Goal: Use online tool/utility: Utilize a website feature to perform a specific function

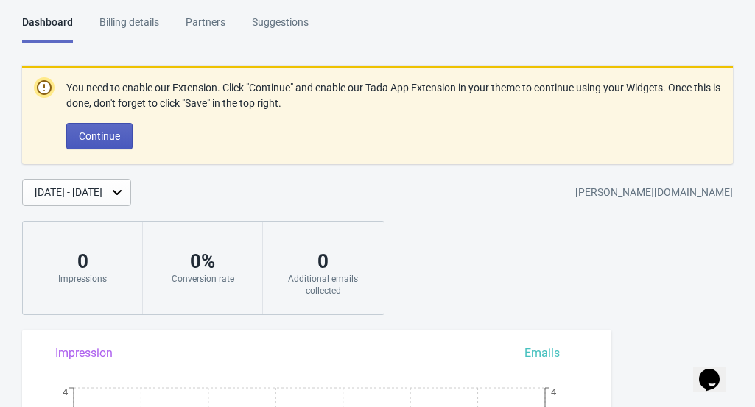
click at [108, 133] on span "Continue" at bounding box center [99, 136] width 41 height 12
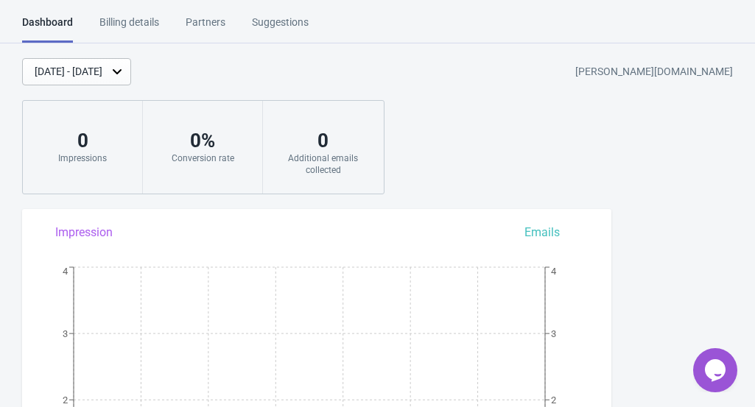
click at [150, 26] on div "Billing details" at bounding box center [129, 28] width 60 height 26
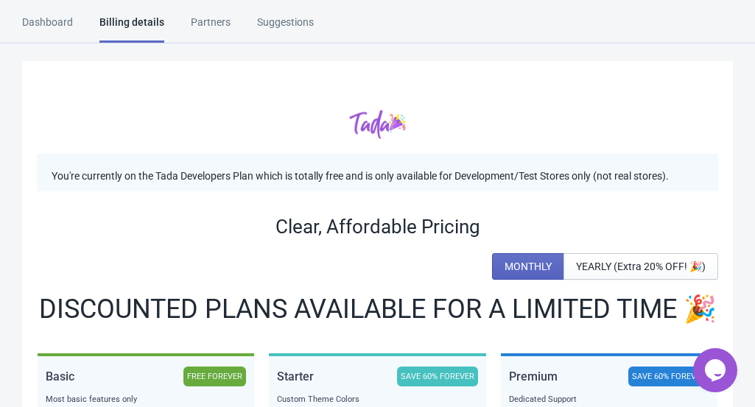
click at [57, 24] on div "Dashboard" at bounding box center [47, 28] width 51 height 26
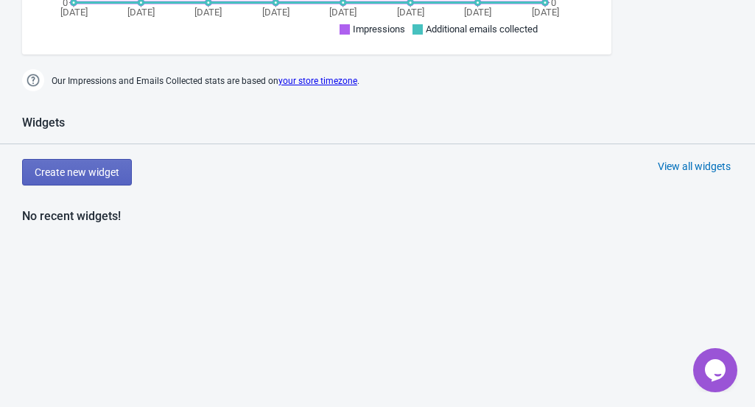
scroll to position [532, 0]
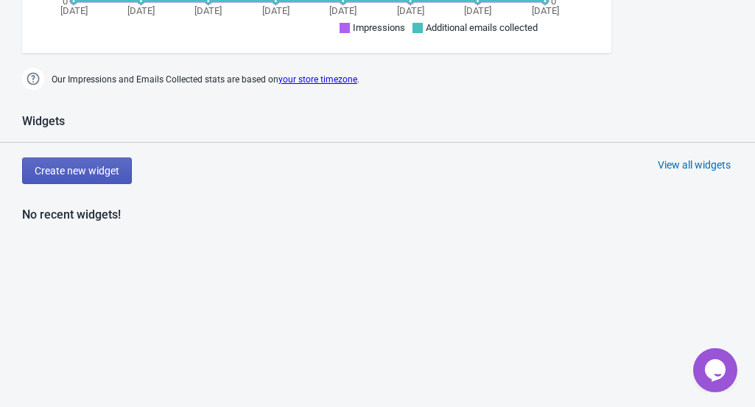
click at [97, 167] on span "Create new widget" at bounding box center [77, 171] width 85 height 12
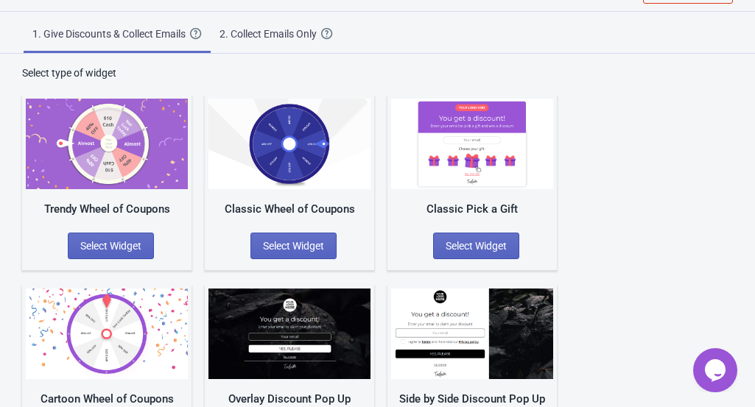
scroll to position [43, 0]
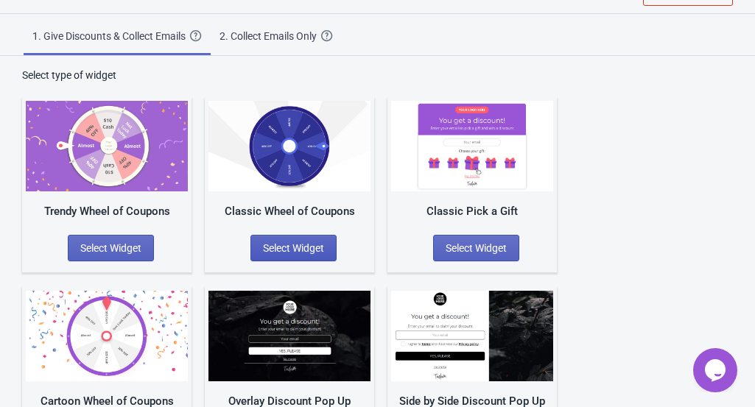
click at [318, 245] on span "Select Widget" at bounding box center [293, 248] width 61 height 12
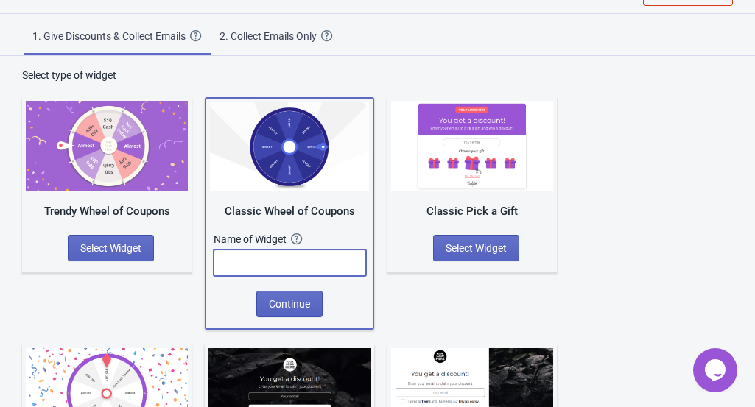
click at [303, 267] on input "text" at bounding box center [290, 263] width 153 height 27
paste input "Wheel of Thrones"
type input "Wheel of Thrones"
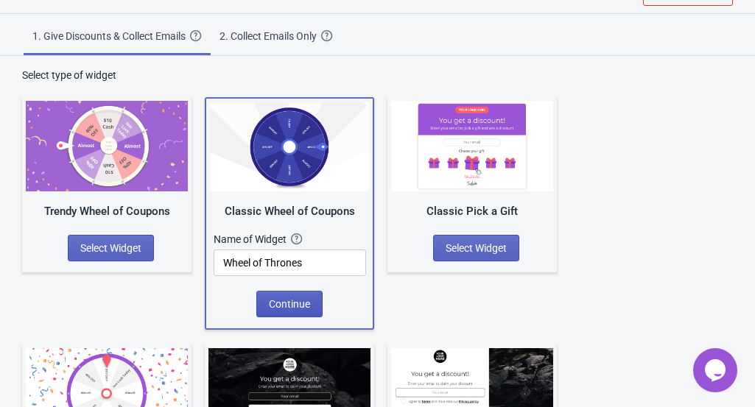
click at [277, 304] on span "Continue" at bounding box center [289, 304] width 41 height 12
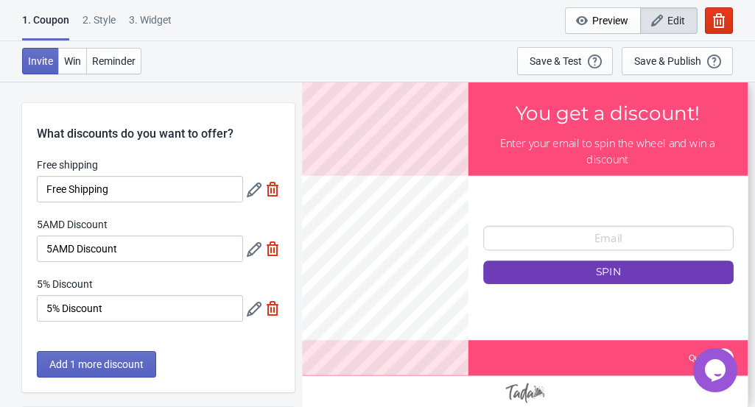
click at [669, 15] on span "Edit" at bounding box center [677, 21] width 18 height 12
click at [98, 19] on div "2 . Style" at bounding box center [99, 26] width 33 height 26
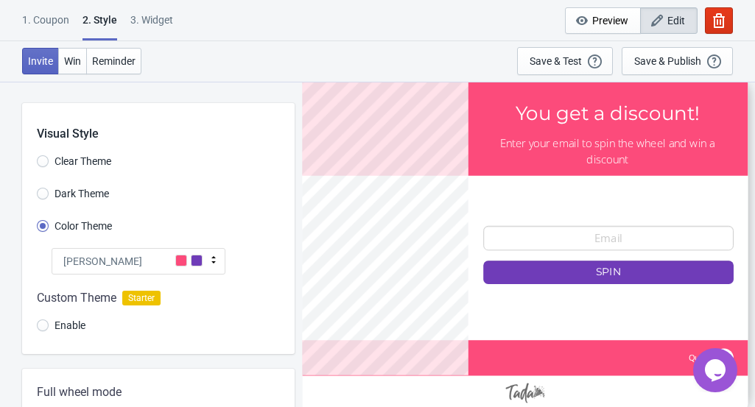
click at [145, 18] on div "3. Widget" at bounding box center [151, 26] width 43 height 26
select select "once"
select select "1"
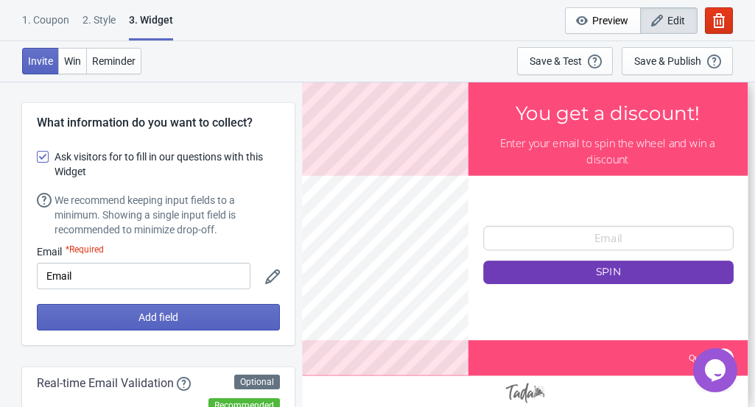
click at [105, 17] on div "2 . Style" at bounding box center [99, 26] width 33 height 26
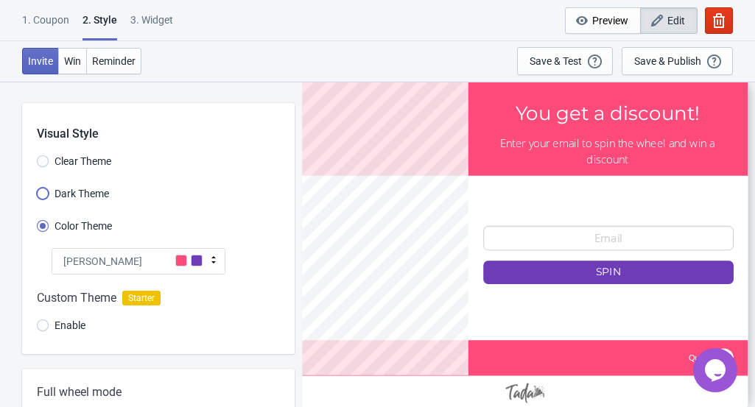
click at [41, 194] on input "Dark Theme" at bounding box center [43, 201] width 12 height 27
radio input "true"
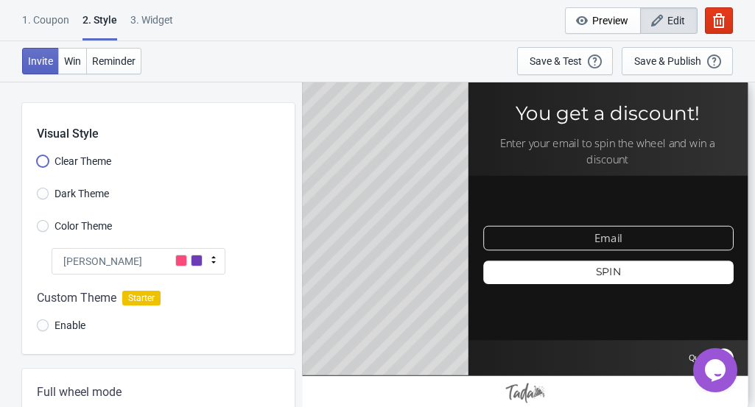
click at [43, 164] on input "Clear Theme" at bounding box center [43, 168] width 12 height 27
radio input "true"
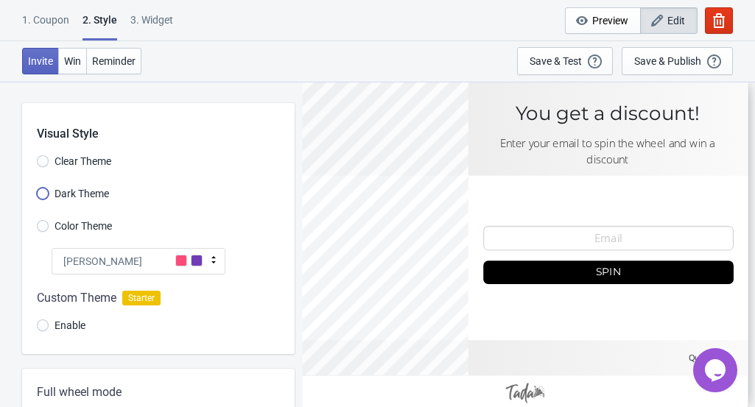
click at [41, 194] on input "Dark Theme" at bounding box center [43, 201] width 12 height 27
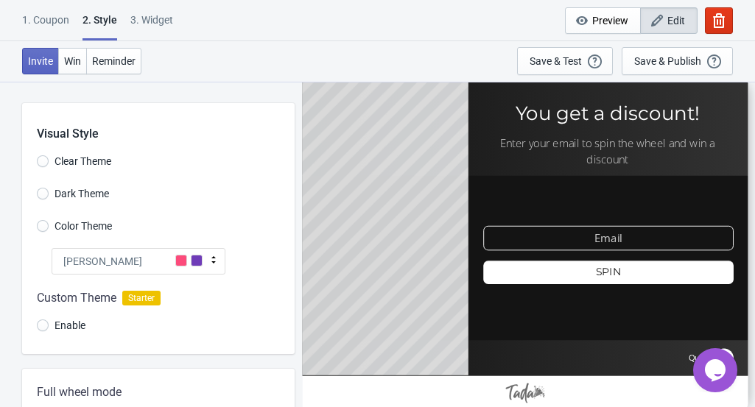
click at [214, 262] on icon at bounding box center [213, 259] width 4 height 7
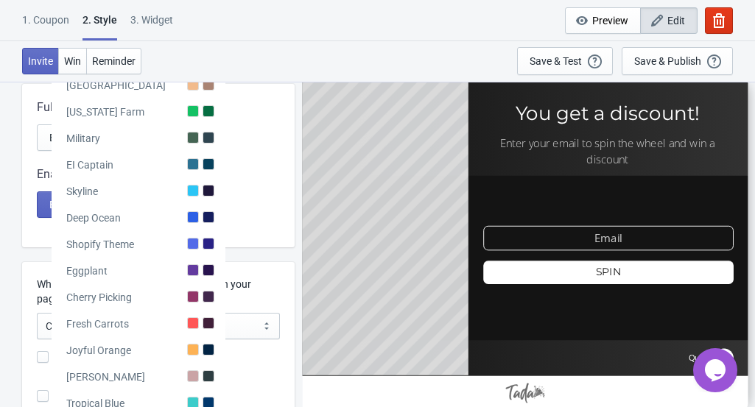
scroll to position [298, 0]
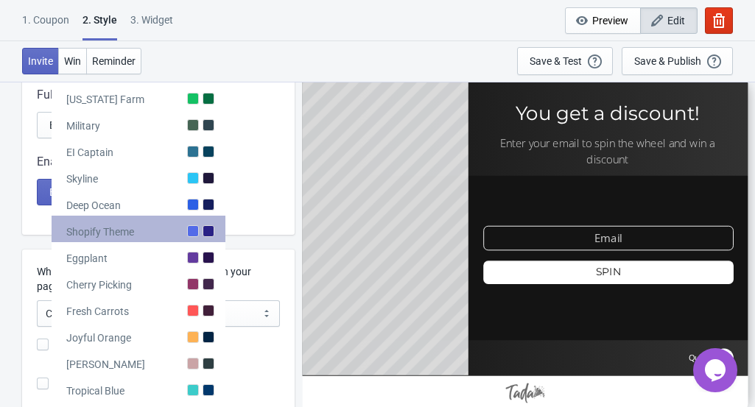
click at [208, 232] on div at bounding box center [209, 231] width 12 height 12
radio input "true"
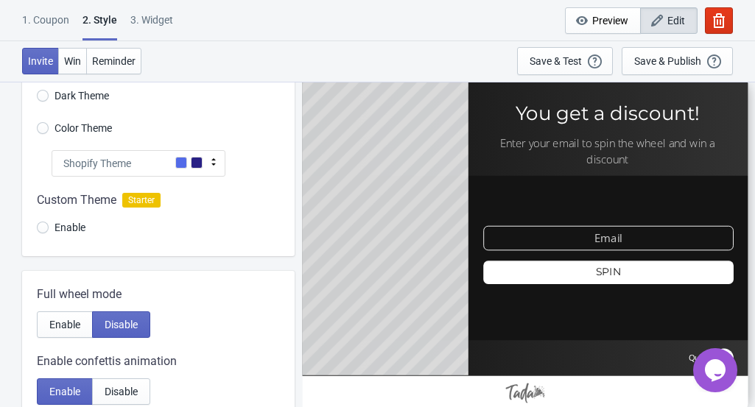
scroll to position [94, 0]
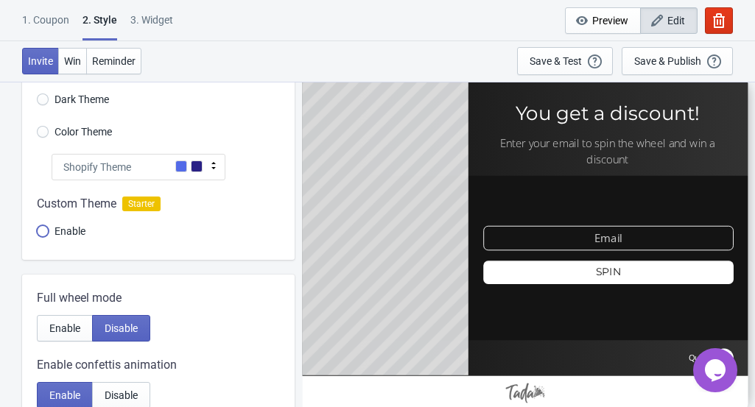
click at [38, 234] on input "Enable" at bounding box center [43, 238] width 12 height 27
radio input "true"
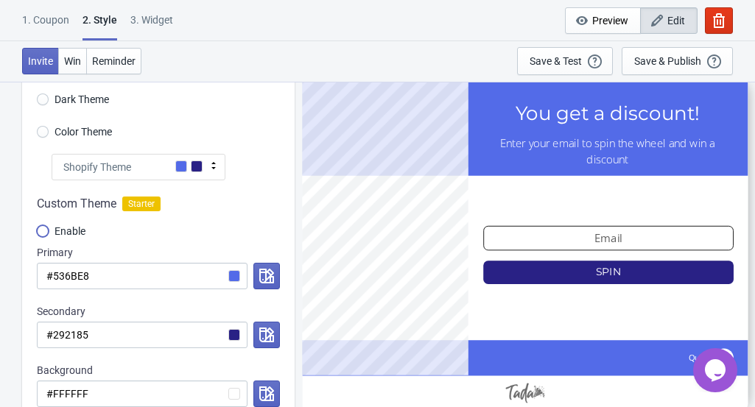
click at [38, 234] on input "Enable" at bounding box center [43, 238] width 12 height 27
click at [39, 233] on input "Enable" at bounding box center [43, 238] width 12 height 27
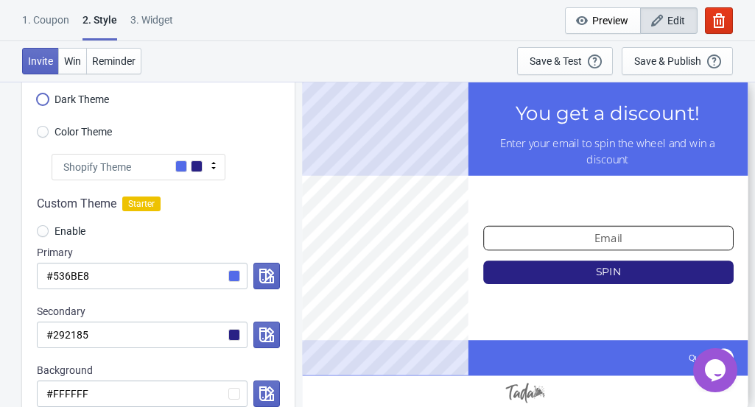
click at [43, 97] on input "Dark Theme" at bounding box center [43, 107] width 12 height 27
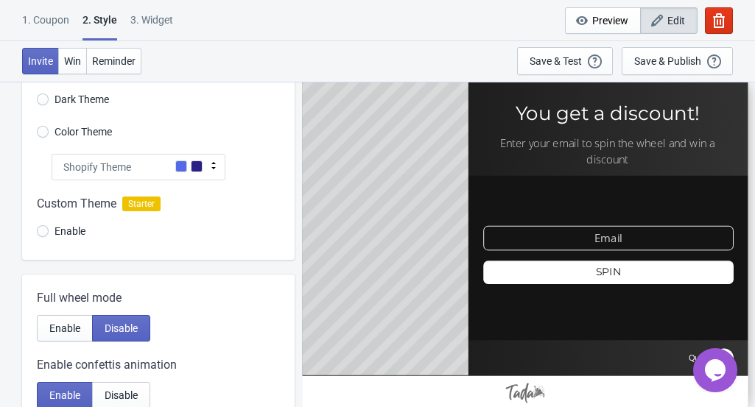
click at [129, 165] on span "Shopify Theme" at bounding box center [97, 167] width 68 height 15
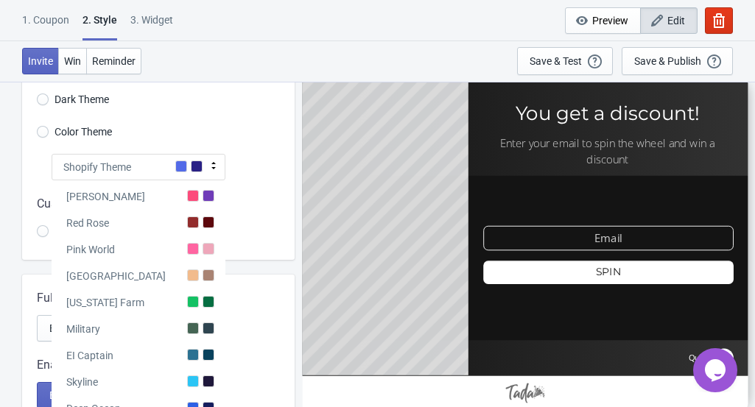
click at [129, 165] on span "Shopify Theme" at bounding box center [97, 167] width 68 height 15
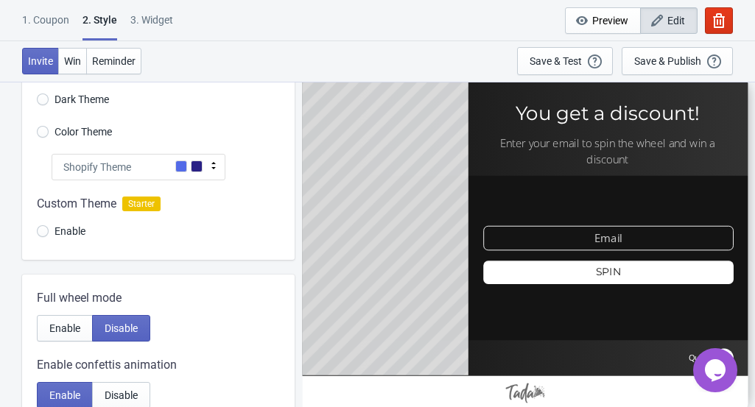
click at [651, 113] on div at bounding box center [525, 243] width 446 height 333
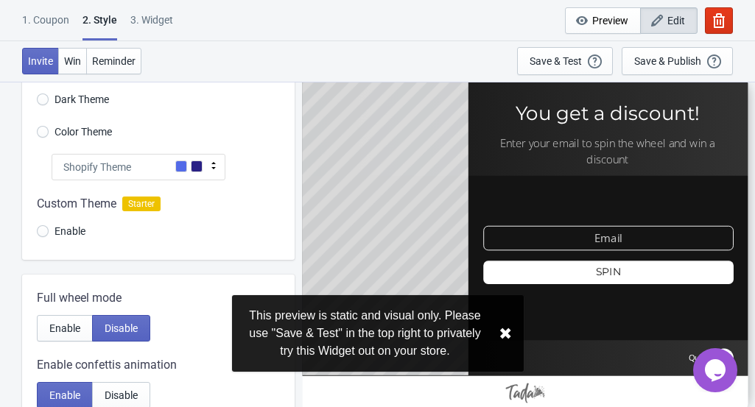
click at [651, 113] on div at bounding box center [525, 243] width 446 height 333
click at [508, 335] on button "✖︎" at bounding box center [505, 334] width 13 height 18
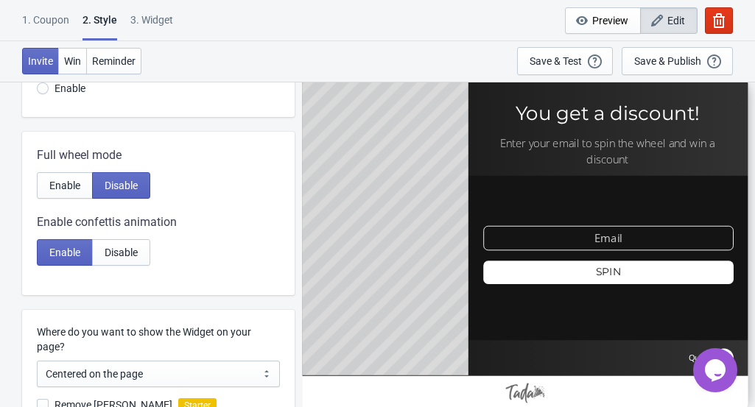
scroll to position [252, 0]
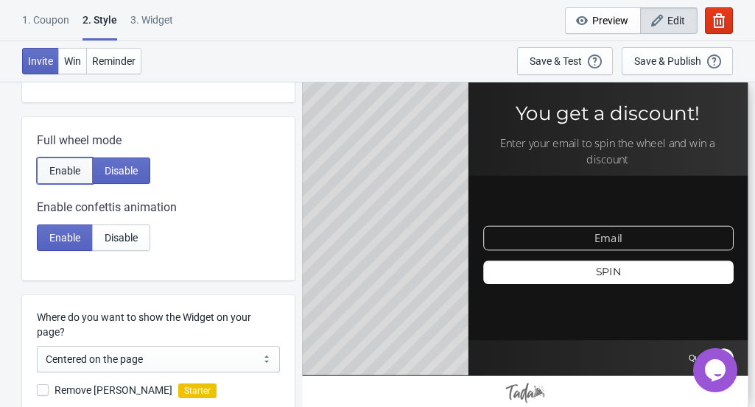
click at [69, 165] on span "Enable" at bounding box center [64, 171] width 31 height 12
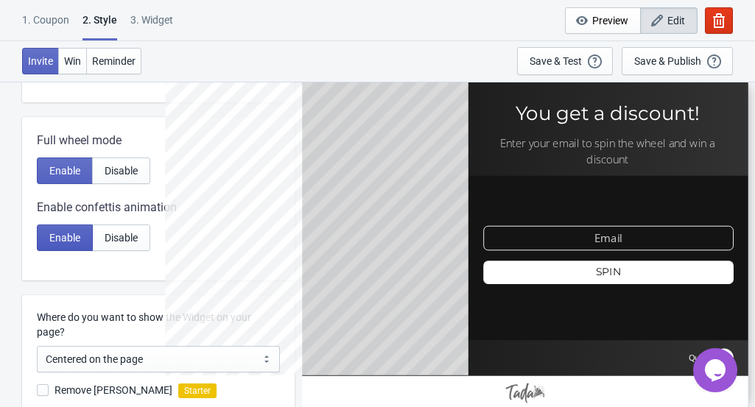
click at [60, 237] on span "Enable" at bounding box center [64, 238] width 31 height 12
click at [139, 236] on button "Disable" at bounding box center [121, 238] width 58 height 27
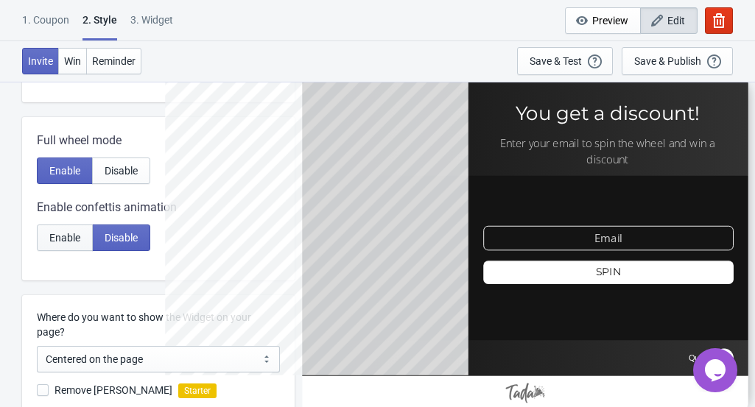
click at [67, 238] on span "Enable" at bounding box center [64, 238] width 31 height 12
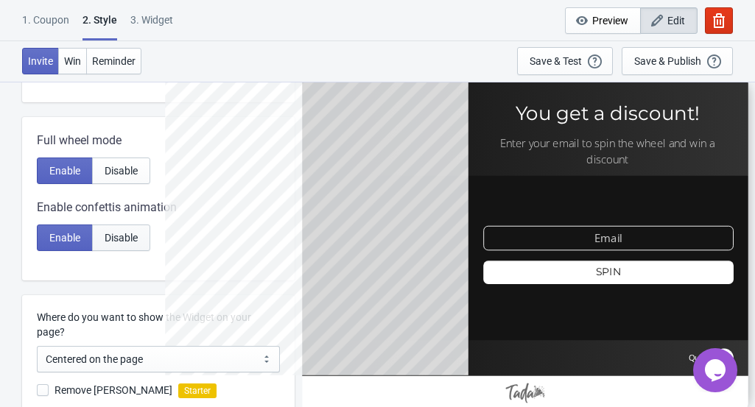
click at [116, 238] on span "Disable" at bounding box center [121, 238] width 33 height 12
click at [53, 237] on span "Enable" at bounding box center [64, 238] width 31 height 12
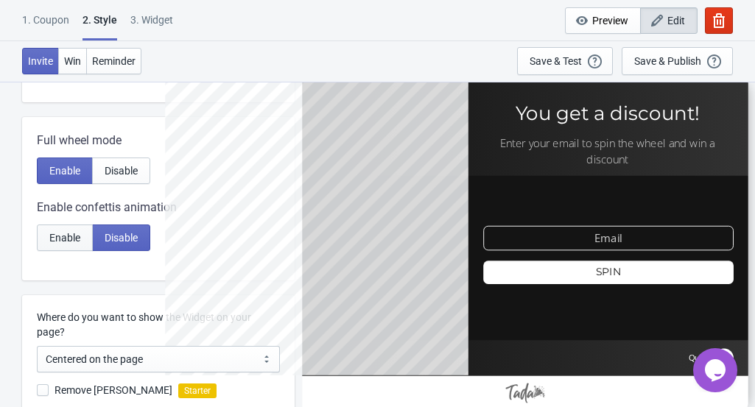
radio input "true"
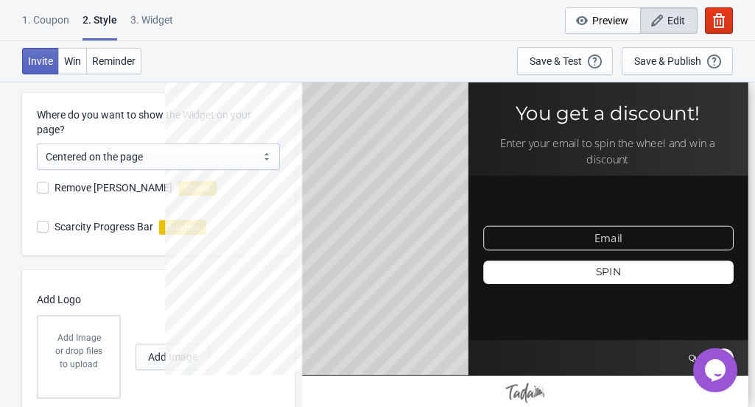
scroll to position [456, 0]
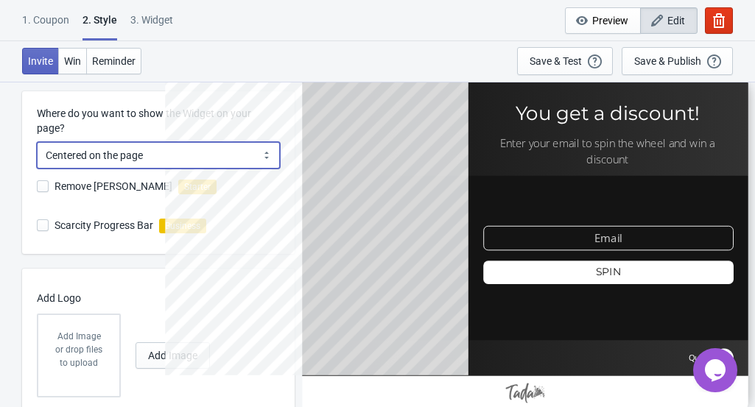
click at [210, 153] on select "Centered on the page Left side of the page" at bounding box center [158, 155] width 243 height 27
click at [164, 157] on select "Centered on the page Left side of the page" at bounding box center [158, 155] width 243 height 27
select select "left"
click at [37, 142] on select "Centered on the page Left side of the page" at bounding box center [158, 155] width 243 height 27
radio input "true"
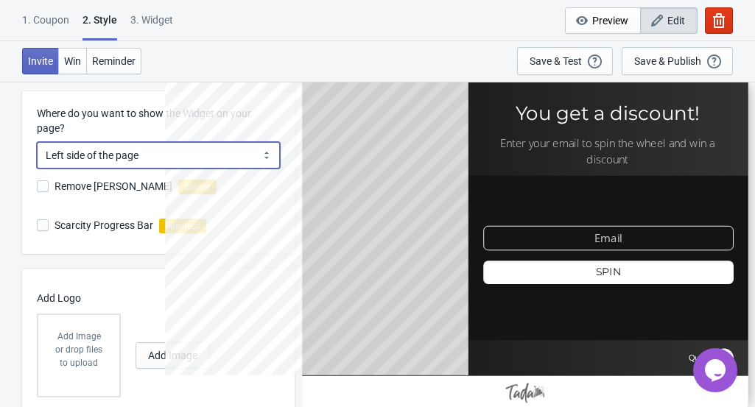
click at [267, 158] on select "Centered on the page Left side of the page" at bounding box center [158, 155] width 243 height 27
click at [201, 155] on select "Centered on the page Left side of the page" at bounding box center [158, 155] width 243 height 27
drag, startPoint x: 201, startPoint y: 155, endPoint x: 145, endPoint y: 164, distance: 56.8
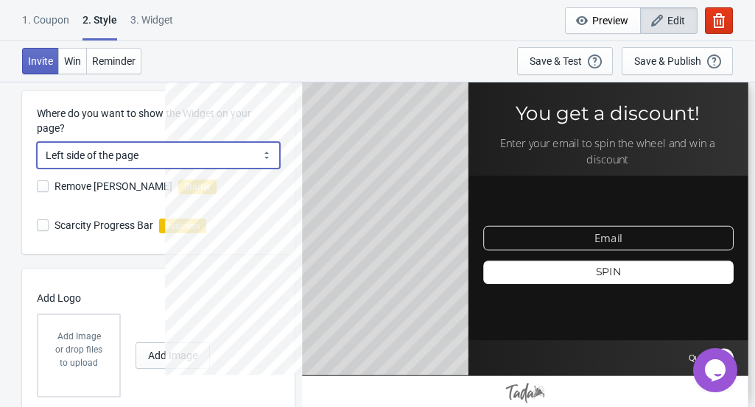
click at [145, 164] on select "Centered on the page Left side of the page" at bounding box center [158, 155] width 243 height 27
click at [147, 163] on select "Centered on the page Left side of the page" at bounding box center [158, 155] width 243 height 27
select select "center"
click at [37, 142] on select "Centered on the page Left side of the page" at bounding box center [158, 155] width 243 height 27
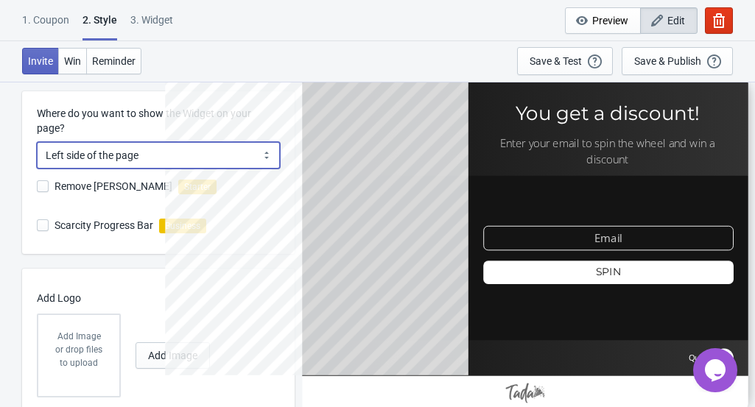
radio input "true"
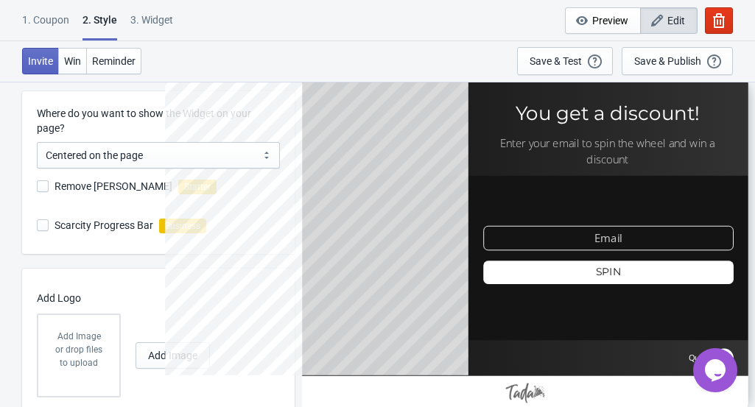
click at [38, 186] on span at bounding box center [43, 187] width 12 height 12
click at [38, 186] on input "Remove Tada Branding" at bounding box center [37, 194] width 1 height 27
checkbox input "true"
radio input "true"
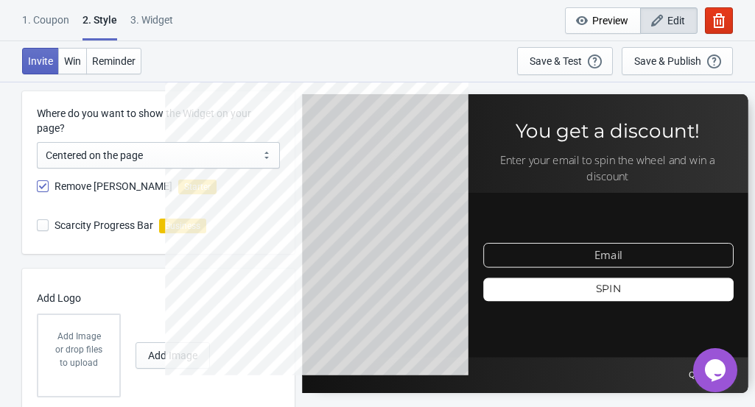
click at [38, 186] on span at bounding box center [43, 187] width 12 height 12
click at [38, 186] on input "Remove Tada Branding" at bounding box center [37, 194] width 1 height 27
checkbox input "false"
radio input "true"
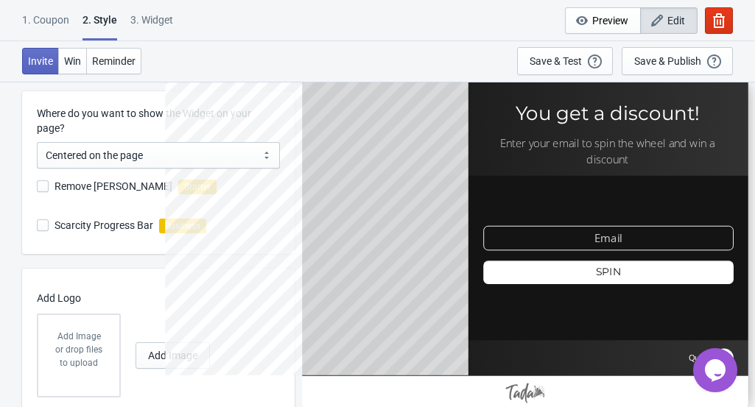
click at [38, 186] on span at bounding box center [43, 187] width 12 height 12
click at [38, 186] on input "Remove Tada Branding" at bounding box center [37, 194] width 1 height 27
checkbox input "true"
radio input "true"
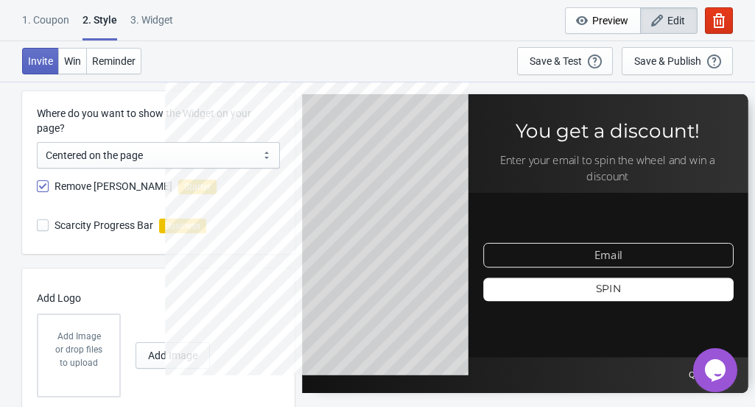
click at [38, 186] on span at bounding box center [43, 187] width 12 height 12
click at [38, 186] on input "Remove Tada Branding" at bounding box center [37, 194] width 1 height 27
checkbox input "false"
radio input "true"
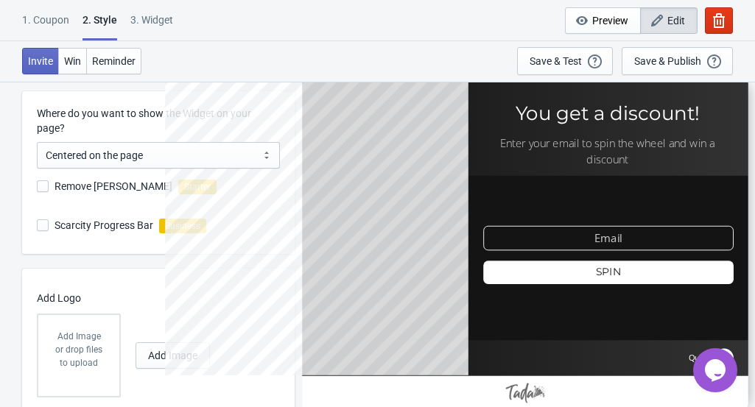
click at [38, 186] on span at bounding box center [43, 187] width 12 height 12
click at [38, 186] on input "Remove Tada Branding" at bounding box center [37, 194] width 1 height 27
checkbox input "true"
radio input "true"
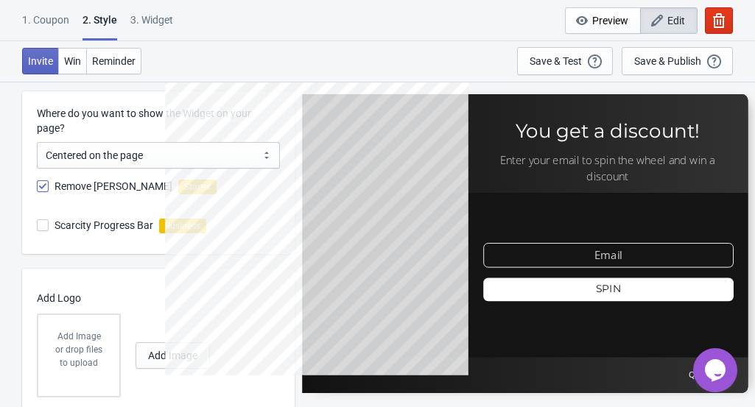
click at [43, 227] on span at bounding box center [43, 226] width 12 height 12
click at [38, 227] on input "Scarcity Progress Bar" at bounding box center [37, 233] width 1 height 27
checkbox input "true"
radio input "true"
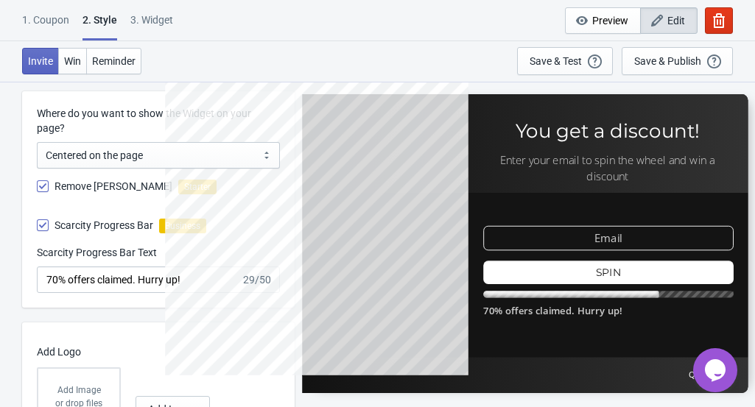
click at [43, 227] on span at bounding box center [43, 226] width 12 height 12
click at [38, 227] on input "Scarcity Progress Bar" at bounding box center [37, 233] width 1 height 27
checkbox input "false"
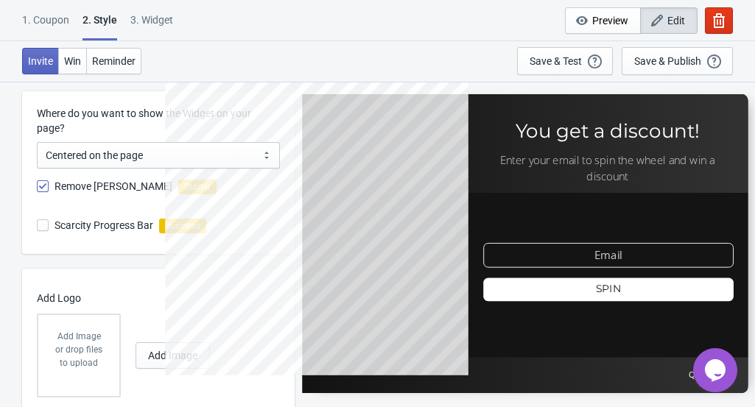
click at [539, 253] on div at bounding box center [525, 243] width 446 height 299
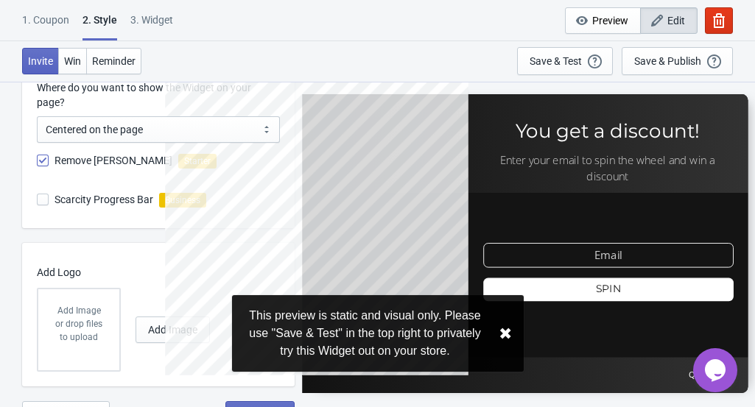
scroll to position [503, 0]
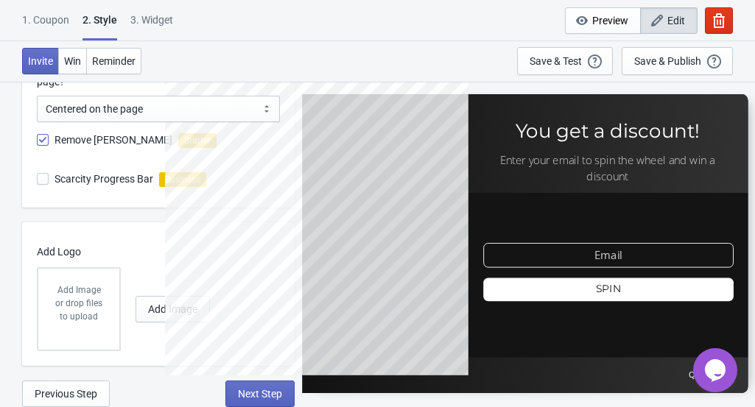
click at [88, 313] on div "or drop files to upload" at bounding box center [79, 310] width 52 height 27
drag, startPoint x: 88, startPoint y: 313, endPoint x: 166, endPoint y: 321, distance: 78.5
click at [166, 321] on div at bounding box center [336, 243] width 343 height 343
click at [158, 309] on span "Add Image" at bounding box center [172, 310] width 49 height 12
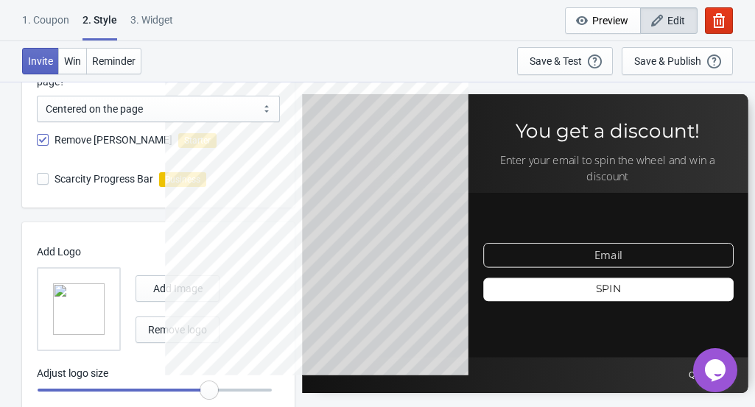
click at [166, 284] on div at bounding box center [336, 243] width 343 height 343
click at [161, 287] on span "Add Image" at bounding box center [177, 289] width 49 height 12
drag, startPoint x: 172, startPoint y: 329, endPoint x: 161, endPoint y: 323, distance: 12.9
click at [161, 323] on button "Remove logo" at bounding box center [178, 330] width 84 height 27
radio input "true"
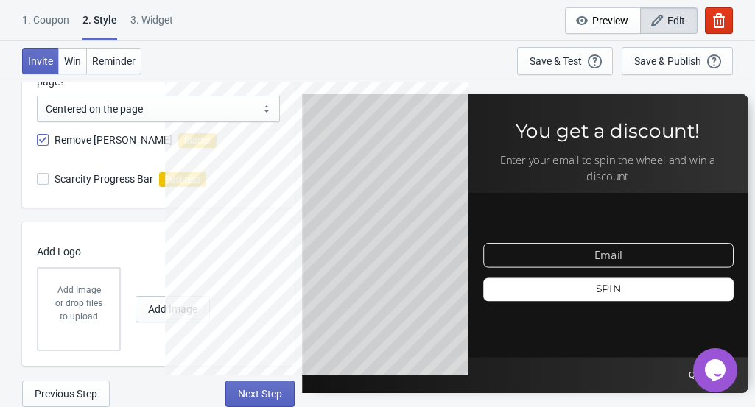
click at [161, 323] on div "Add Image or drop files to upload Add Image" at bounding box center [155, 309] width 236 height 84
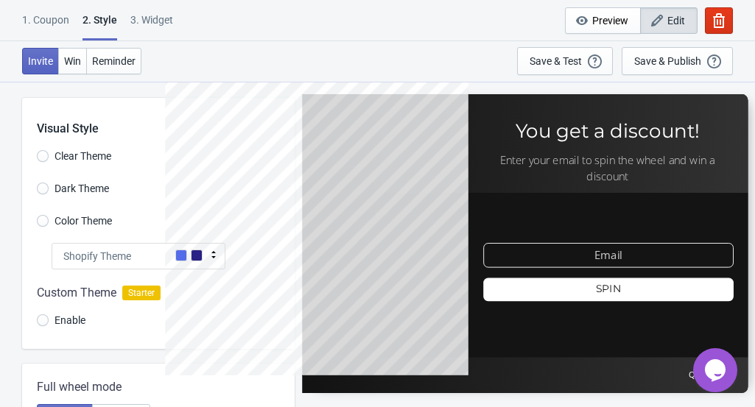
scroll to position [0, 0]
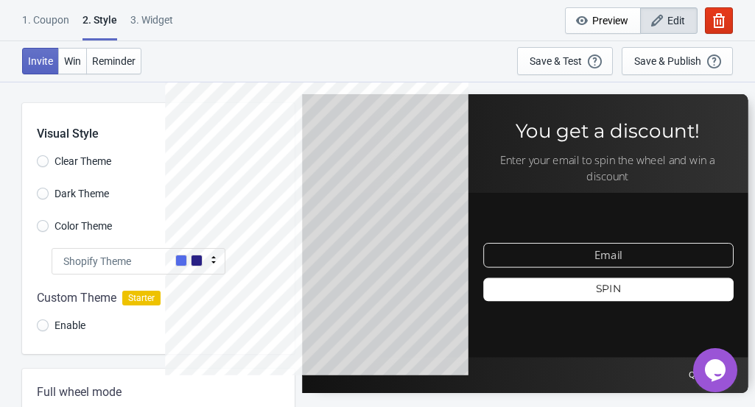
click at [57, 18] on div "1. Coupon" at bounding box center [45, 26] width 47 height 26
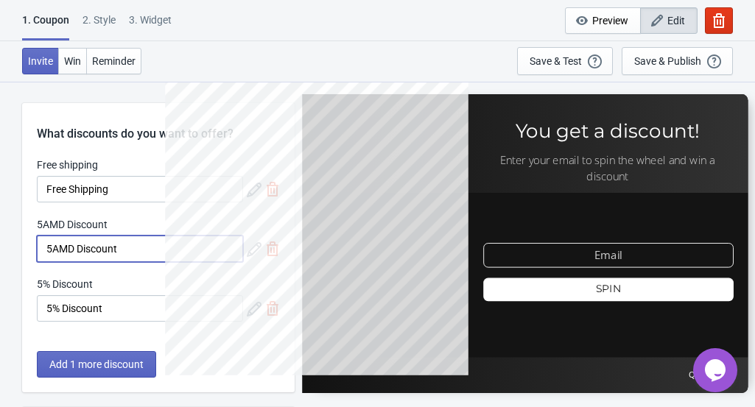
drag, startPoint x: 133, startPoint y: 249, endPoint x: 22, endPoint y: 245, distance: 110.6
click at [22, 245] on div "Free shipping Free Shipping 5AMD Discount 5AMD Discount 5% Discount 5% Discount" at bounding box center [158, 247] width 273 height 179
click at [120, 259] on input "5AMD Discount" at bounding box center [140, 249] width 206 height 27
drag, startPoint x: 120, startPoint y: 259, endPoint x: 62, endPoint y: 238, distance: 61.8
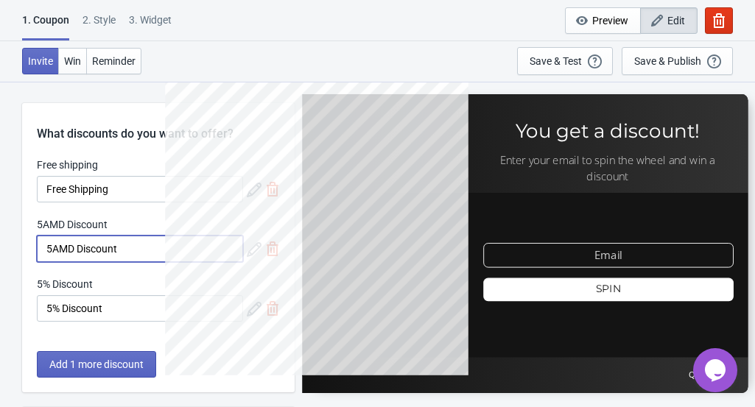
click at [62, 238] on input "5AMD Discount" at bounding box center [140, 249] width 206 height 27
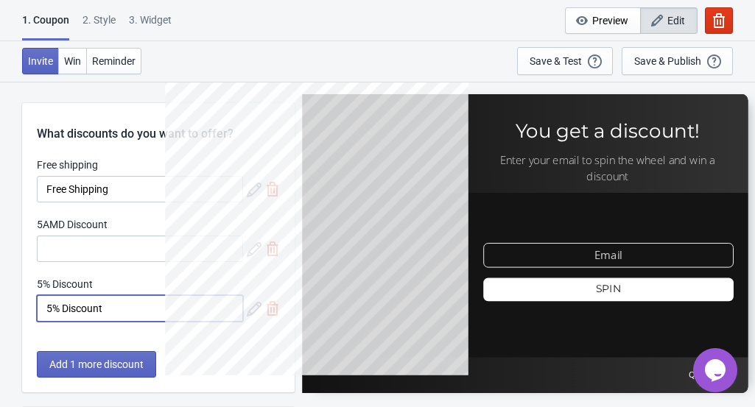
drag, startPoint x: 124, startPoint y: 301, endPoint x: 41, endPoint y: 296, distance: 82.6
click at [41, 296] on input "5% Discount" at bounding box center [140, 308] width 206 height 27
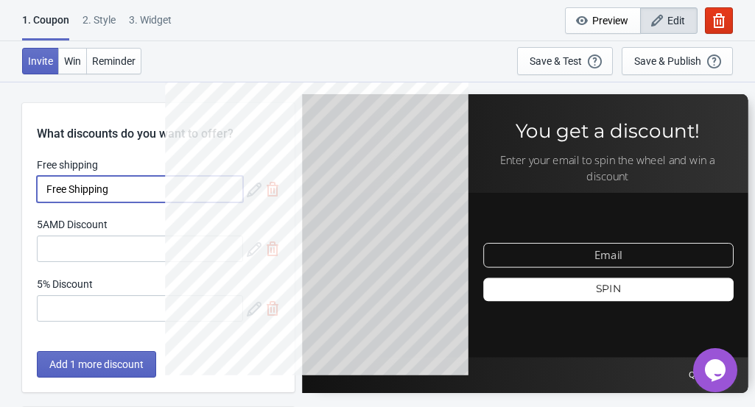
drag, startPoint x: 116, startPoint y: 186, endPoint x: 33, endPoint y: 175, distance: 83.4
click at [33, 175] on div "Free shipping Free Shipping 5AMD Discount 5% Discount" at bounding box center [158, 247] width 273 height 179
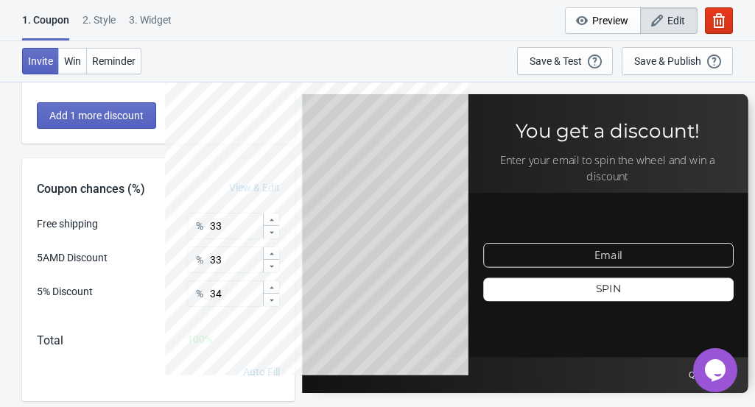
scroll to position [247, 0]
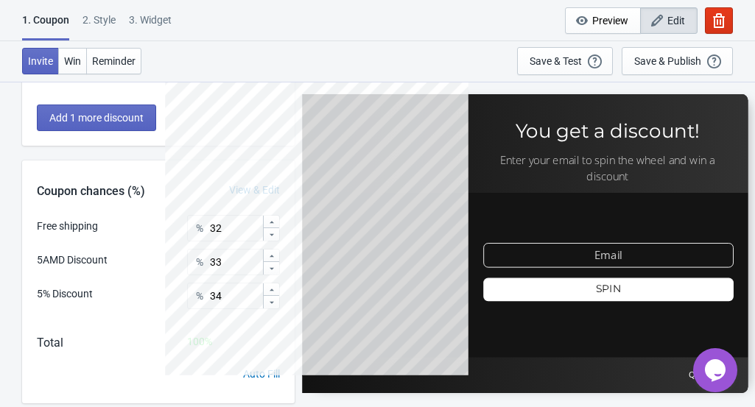
click at [270, 231] on icon at bounding box center [271, 235] width 9 height 9
click at [275, 216] on div at bounding box center [271, 222] width 16 height 13
type input "33"
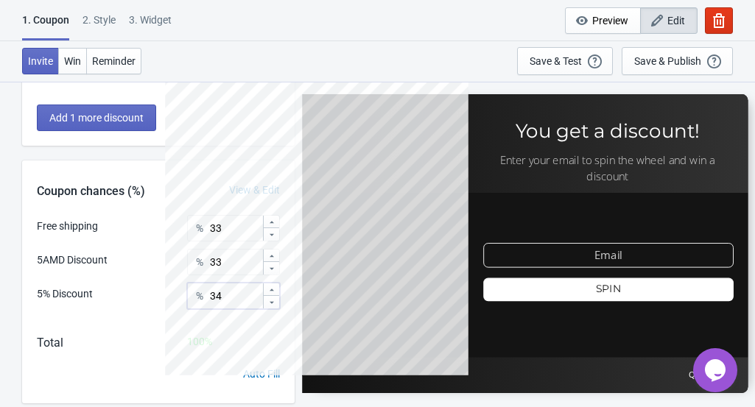
click at [192, 294] on div "What discounts do you want to offer? Free shipping Did you change the name of y…" at bounding box center [377, 139] width 755 height 611
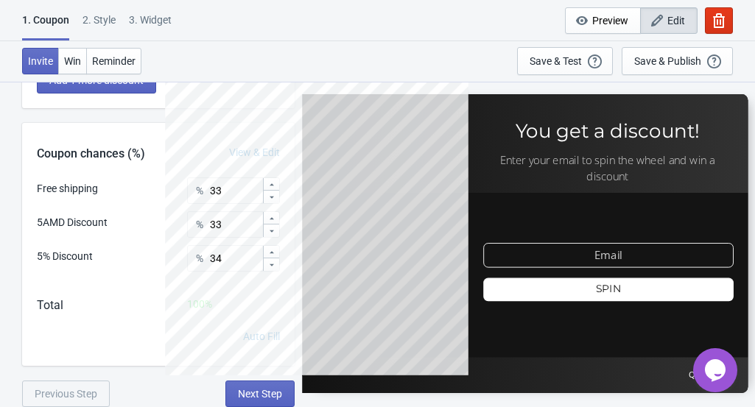
click at [157, 23] on div "3. Widget" at bounding box center [150, 26] width 43 height 26
select select "once"
select select "1"
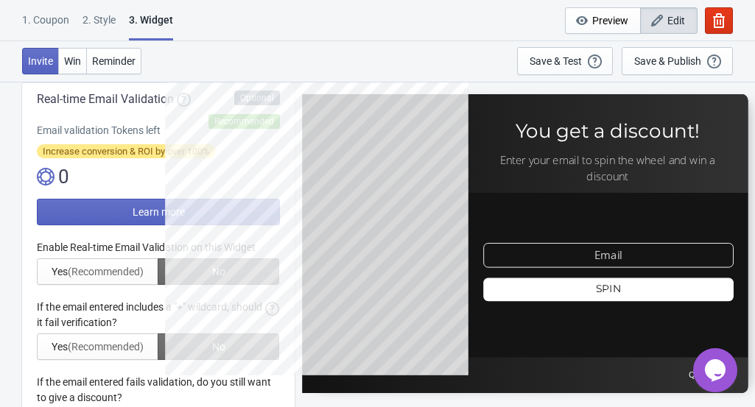
scroll to position [0, 0]
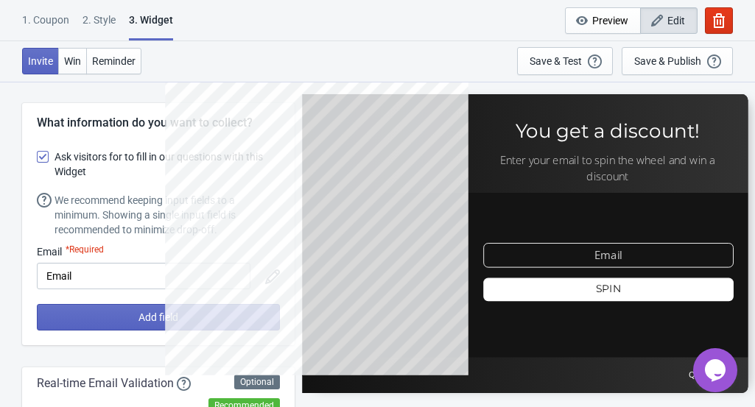
click at [157, 23] on div "3. Widget" at bounding box center [151, 27] width 44 height 28
drag, startPoint x: 93, startPoint y: 273, endPoint x: 21, endPoint y: 279, distance: 72.5
type input "a"
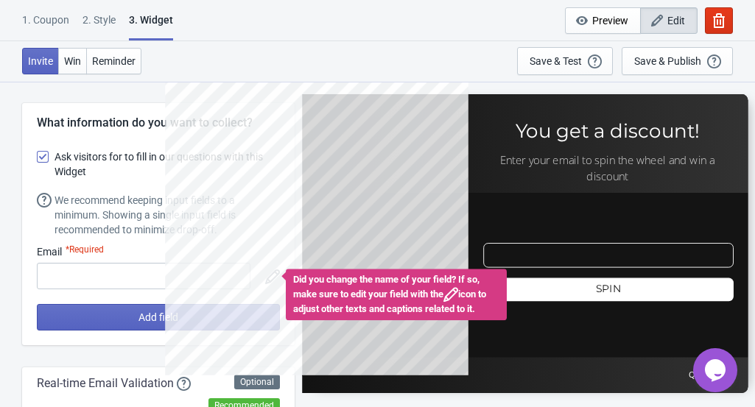
click at [39, 158] on span at bounding box center [43, 157] width 12 height 12
click at [38, 158] on input "Ask visitors for to fill in our questions with this Widget" at bounding box center [37, 164] width 1 height 27
checkbox input "false"
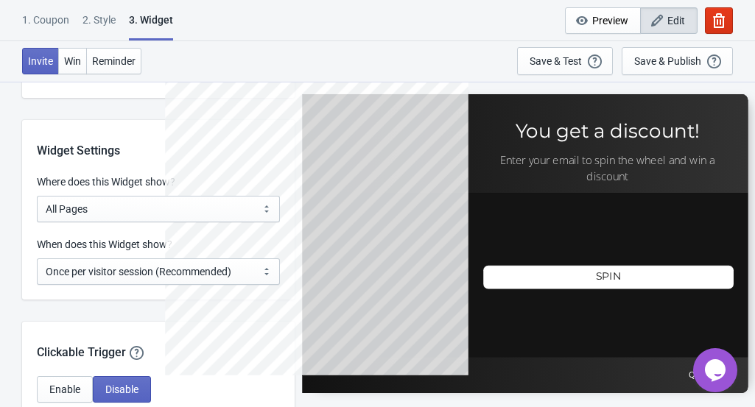
scroll to position [998, 0]
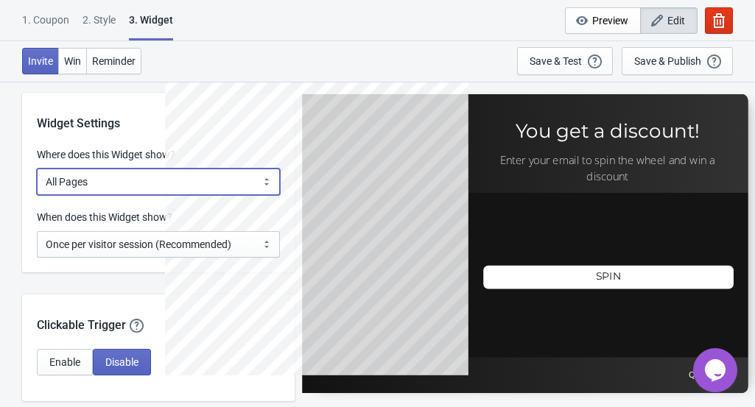
click at [269, 179] on select "All Pages All Product Pages All Blog Pages All Static Pages Specific Product(s)…" at bounding box center [158, 182] width 243 height 27
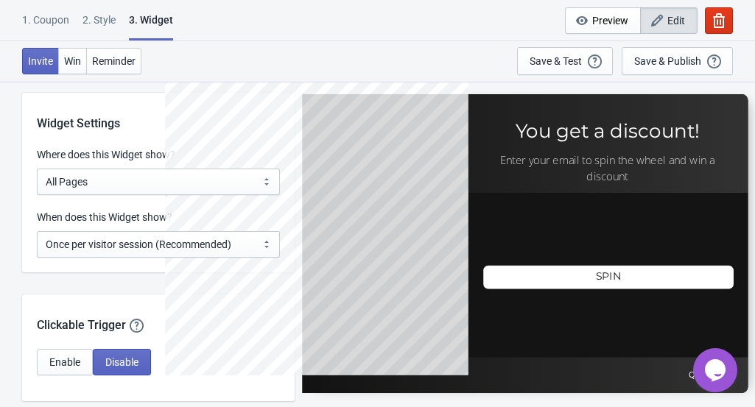
click at [269, 65] on div "Invite Win Reminder Save & Test Open a Widget Preview of your site so that you …" at bounding box center [377, 61] width 755 height 41
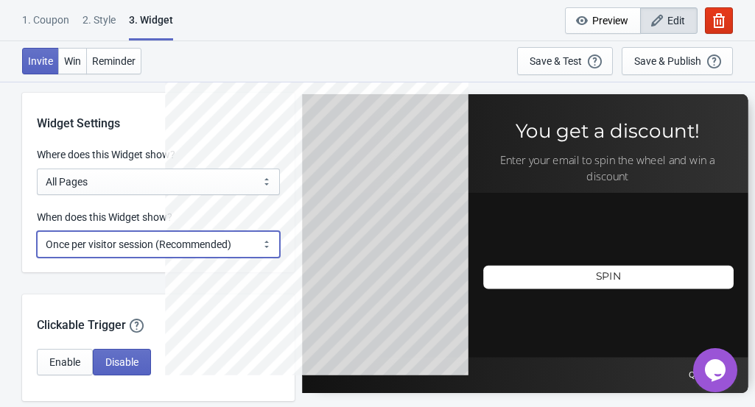
click at [189, 244] on select "Every new visit of page Once every period of time Once per visitor session (Rec…" at bounding box center [158, 244] width 243 height 27
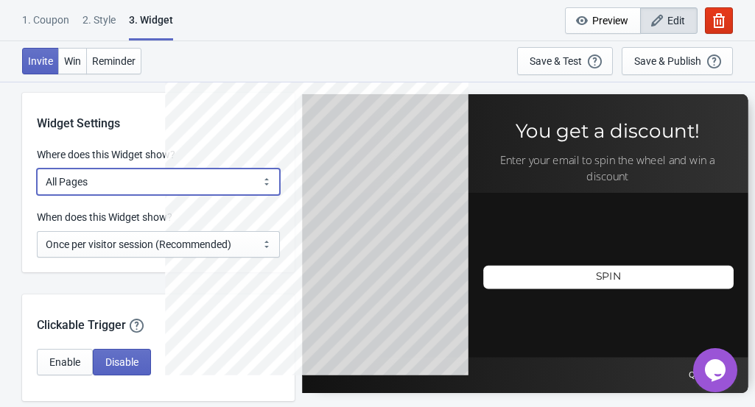
click at [224, 180] on select "All Pages All Product Pages All Blog Pages All Static Pages Specific Product(s)…" at bounding box center [158, 182] width 243 height 27
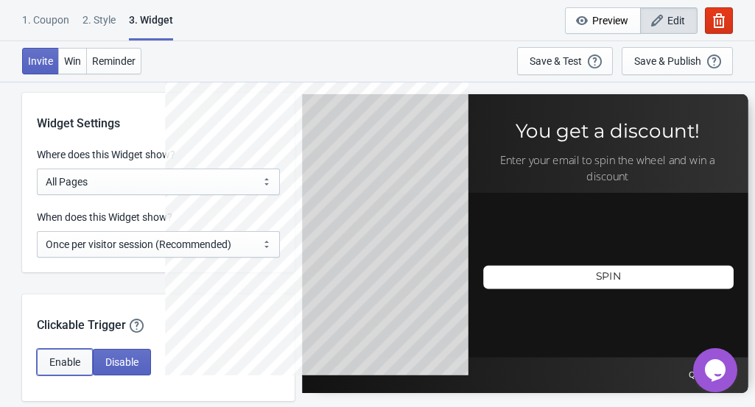
click at [56, 364] on span "Enable" at bounding box center [64, 363] width 31 height 12
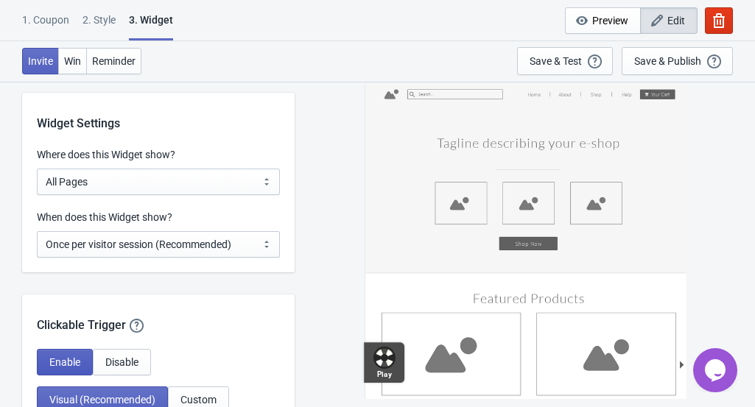
click at [56, 364] on span "Enable" at bounding box center [64, 363] width 31 height 12
click at [113, 354] on button "Disable" at bounding box center [122, 362] width 58 height 27
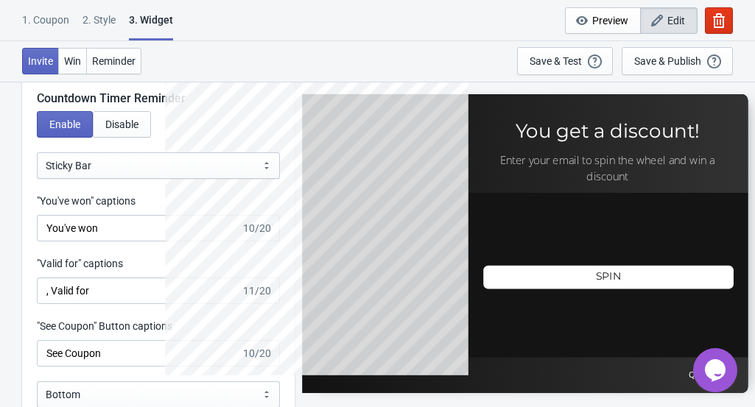
scroll to position [1360, 0]
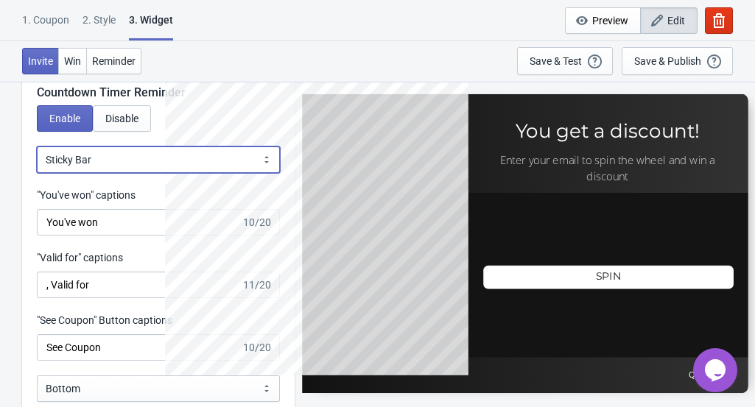
click at [267, 156] on select "Bubble Sticky Bar" at bounding box center [158, 160] width 243 height 27
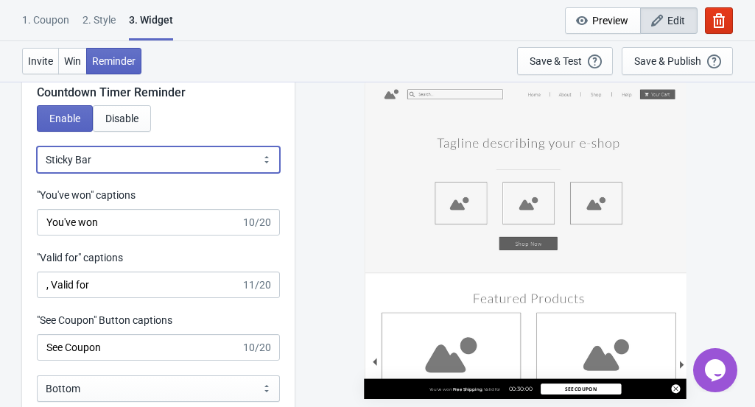
click at [267, 156] on select "Bubble Sticky Bar" at bounding box center [158, 160] width 243 height 27
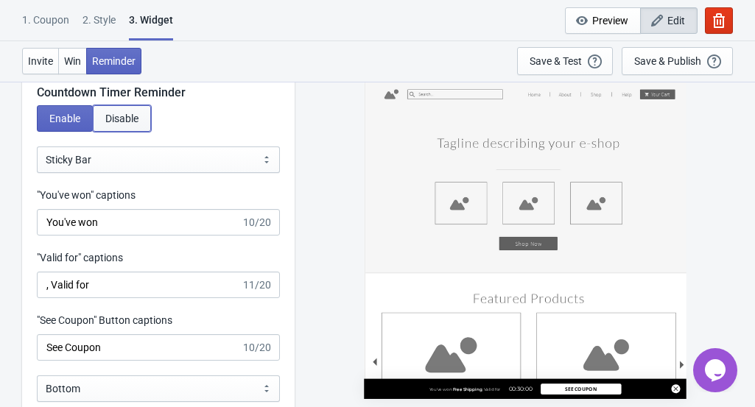
click at [131, 122] on span "Disable" at bounding box center [121, 119] width 33 height 12
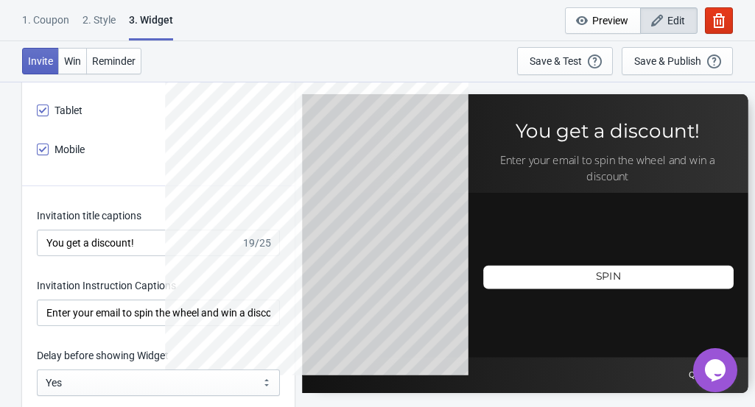
scroll to position [1518, 0]
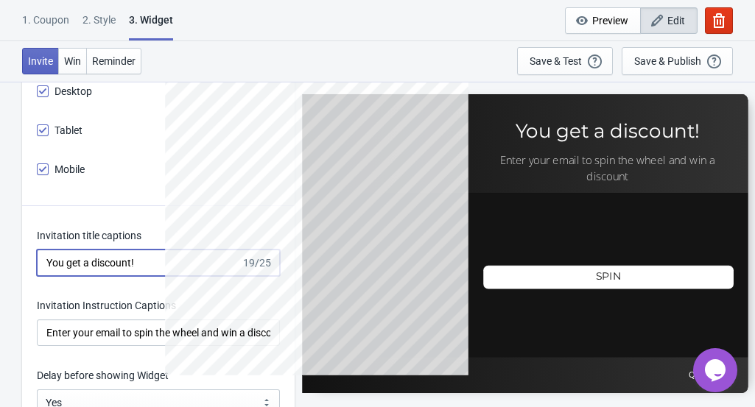
drag, startPoint x: 153, startPoint y: 260, endPoint x: 4, endPoint y: 256, distance: 148.9
paste input "Who will join your house?"
type input "Who will join your house?"
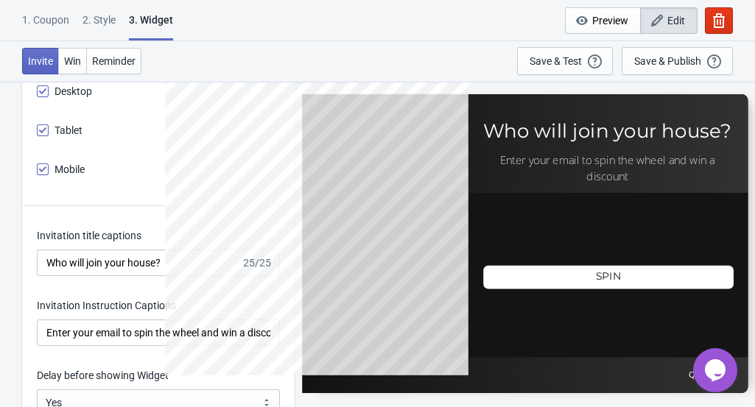
drag, startPoint x: 497, startPoint y: 158, endPoint x: 575, endPoint y: 170, distance: 79.7
click at [575, 170] on div at bounding box center [525, 243] width 446 height 299
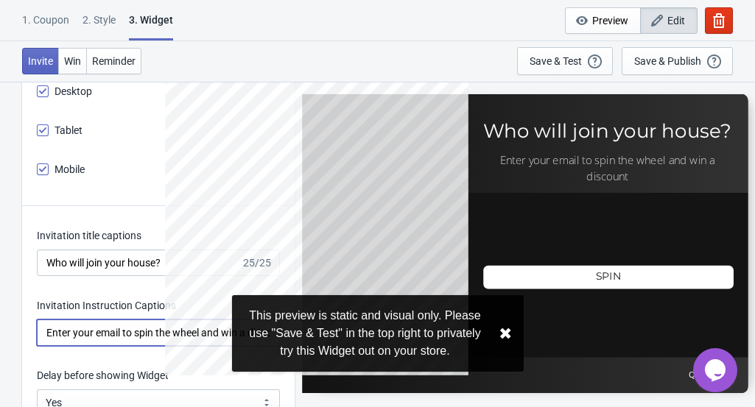
scroll to position [0, 18]
drag, startPoint x: 43, startPoint y: 335, endPoint x: 277, endPoint y: 338, distance: 234.3
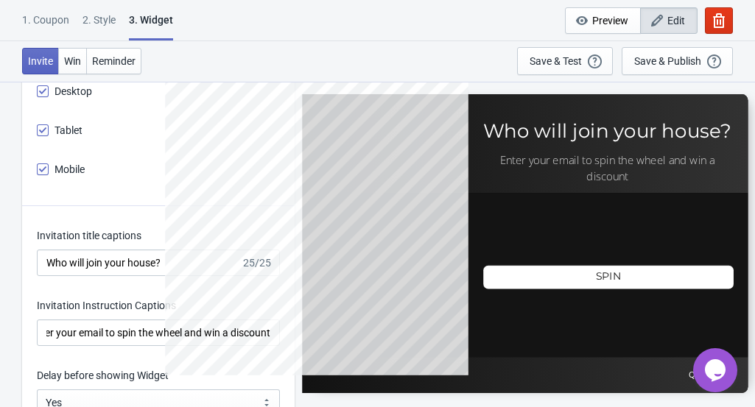
scroll to position [0, 0]
paste input "unlock your free gif"
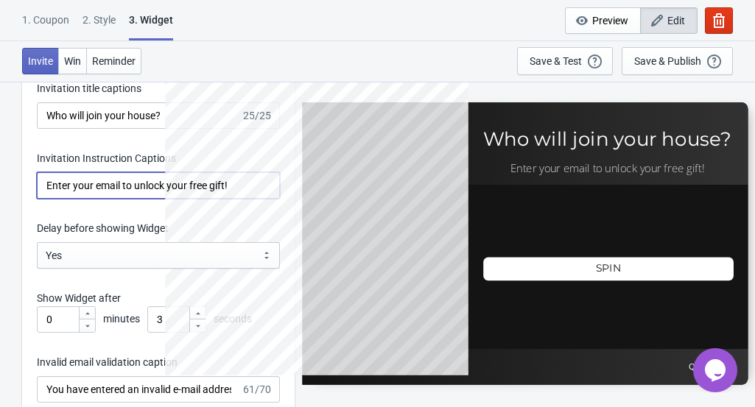
scroll to position [1685, 0]
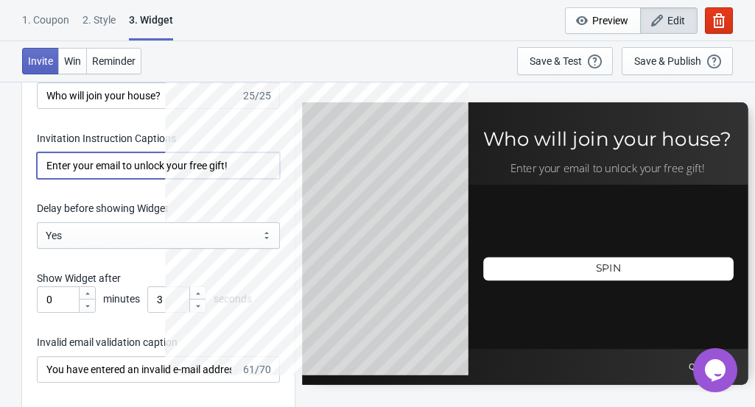
type input "Enter your email to unlock your free gift!"
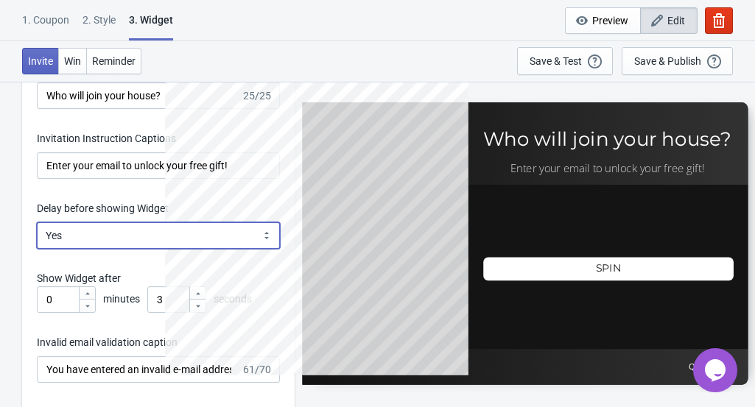
click at [171, 234] on select "Yes No" at bounding box center [158, 236] width 243 height 27
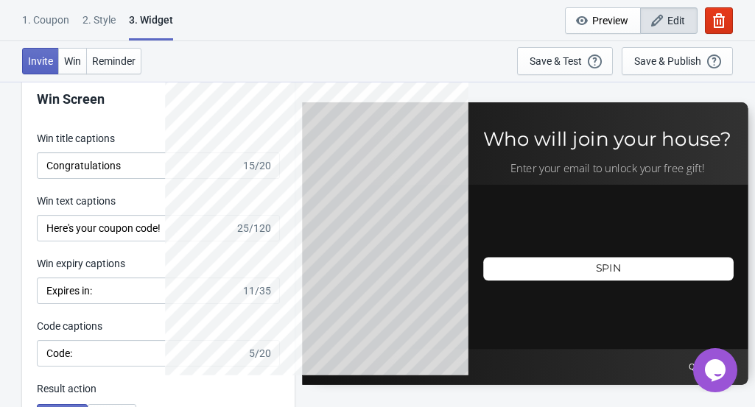
scroll to position [2431, 0]
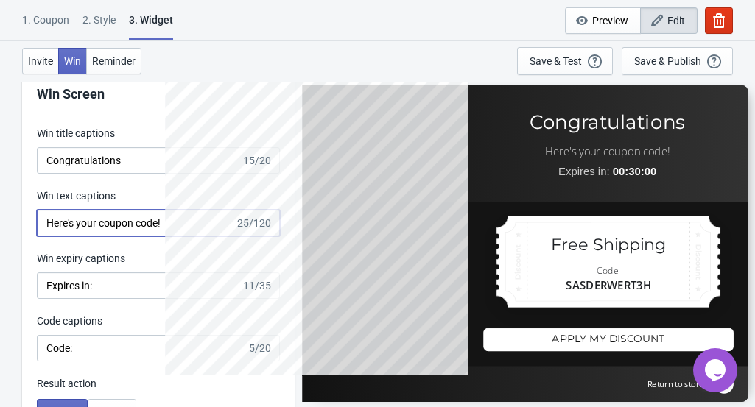
drag, startPoint x: 177, startPoint y: 226, endPoint x: 31, endPoint y: 231, distance: 146.0
click at [31, 231] on div "Win Screen Win title captions Congratulations 15/20 Win text captions Here's yo…" at bounding box center [158, 314] width 273 height 505
paste input "You’ve unlocked your surprise gift!"
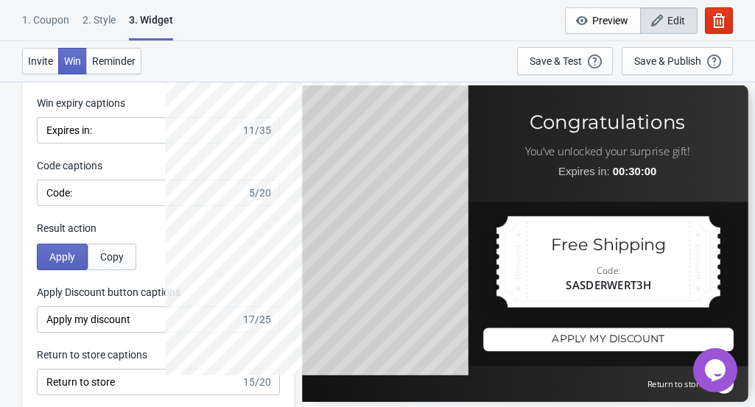
scroll to position [2581, 0]
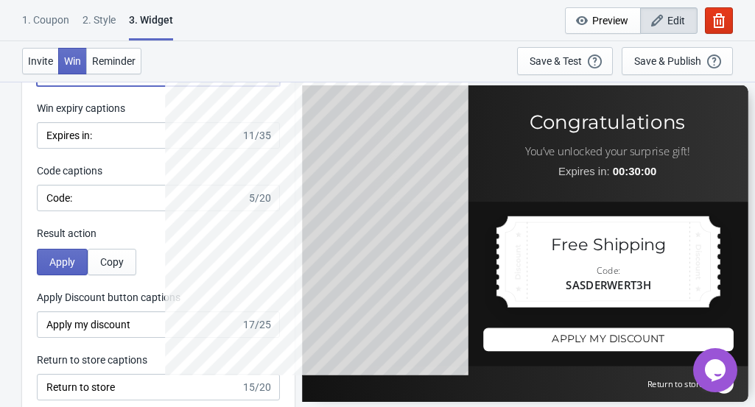
type input "You’ve unlocked your surprise gift!"
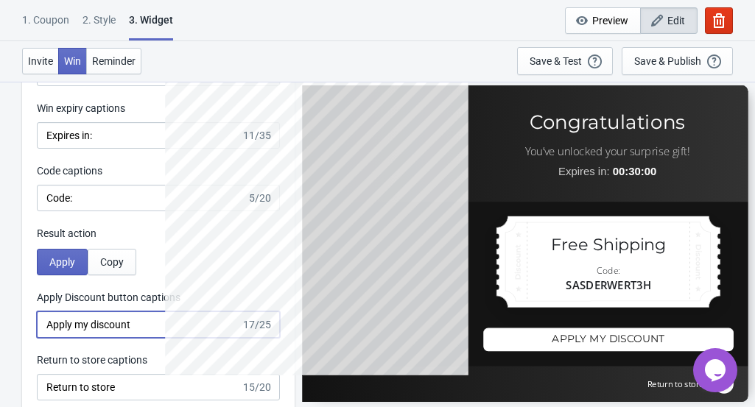
drag, startPoint x: 169, startPoint y: 325, endPoint x: 35, endPoint y: 336, distance: 135.3
click at [35, 336] on div "Win Screen Win title captions Congratulations 15/20 Win text captions You’ve un…" at bounding box center [158, 164] width 273 height 505
click at [156, 321] on input "Apply my discount" at bounding box center [139, 325] width 204 height 27
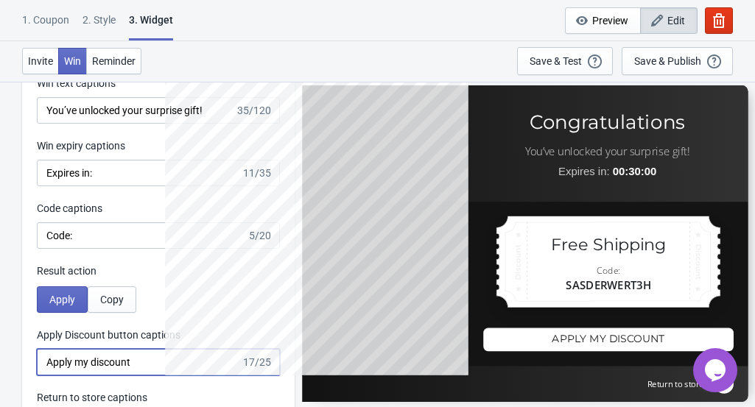
scroll to position [2538, 0]
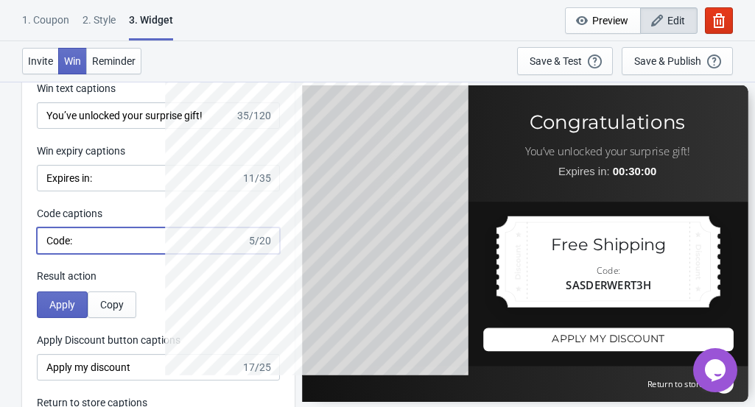
drag, startPoint x: 97, startPoint y: 239, endPoint x: 24, endPoint y: 235, distance: 73.8
click at [24, 235] on div "Win Screen Win title captions Congratulations 15/20 Win text captions You’ve un…" at bounding box center [158, 206] width 273 height 505
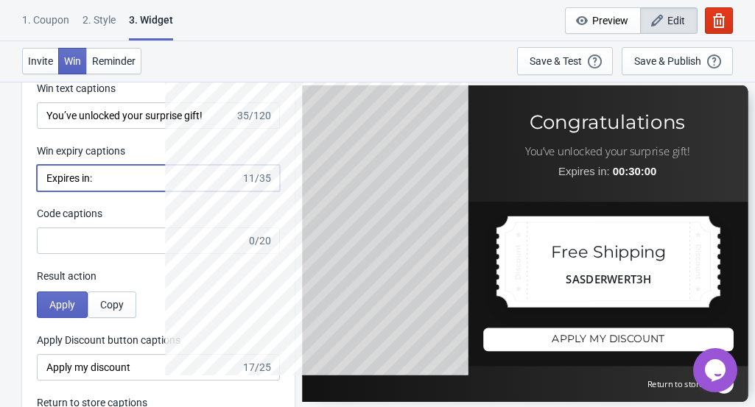
drag, startPoint x: 136, startPoint y: 175, endPoint x: 27, endPoint y: 173, distance: 108.3
click at [27, 173] on div "Win Screen Win title captions Congratulations 15/20 Win text captions You’ve un…" at bounding box center [158, 206] width 273 height 505
click at [115, 299] on span "Copy" at bounding box center [112, 305] width 24 height 12
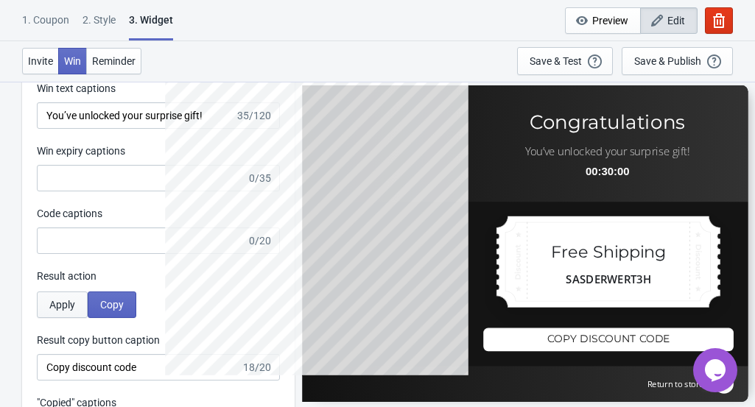
click at [62, 304] on span "Apply" at bounding box center [62, 305] width 26 height 12
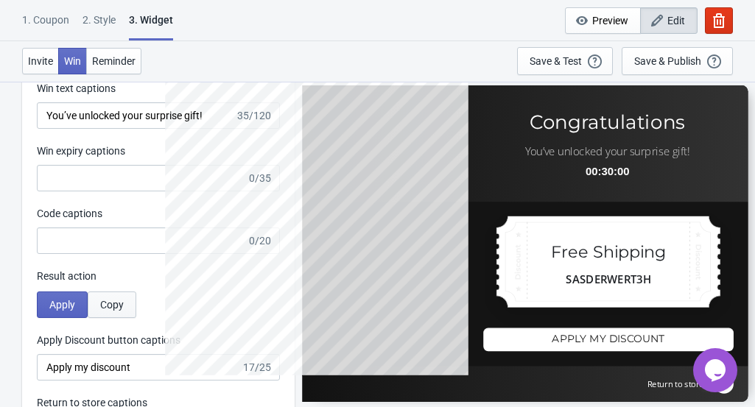
click at [110, 307] on span "Copy" at bounding box center [112, 305] width 24 height 12
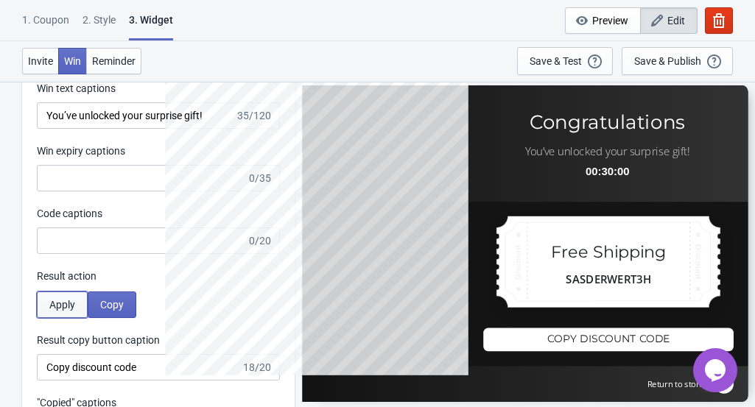
click at [64, 303] on span "Apply" at bounding box center [62, 305] width 26 height 12
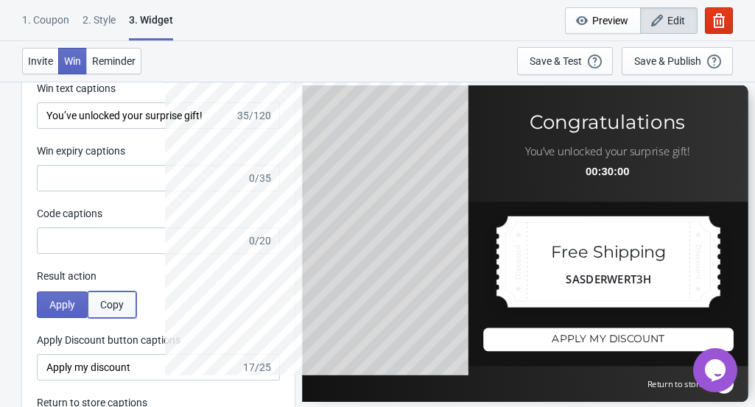
click at [105, 302] on span "Copy" at bounding box center [112, 305] width 24 height 12
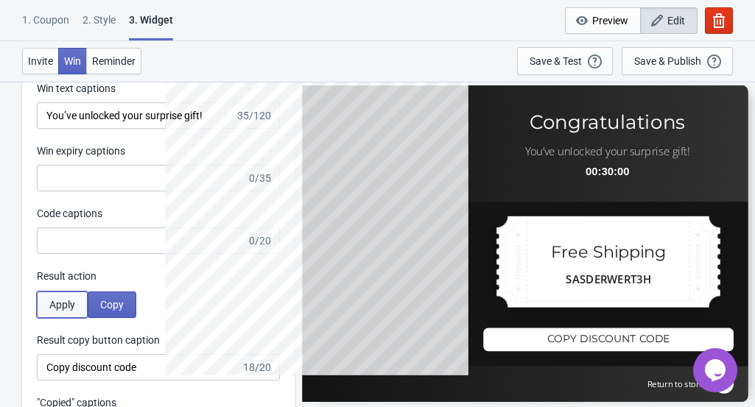
click at [74, 304] on span "Apply" at bounding box center [62, 305] width 26 height 12
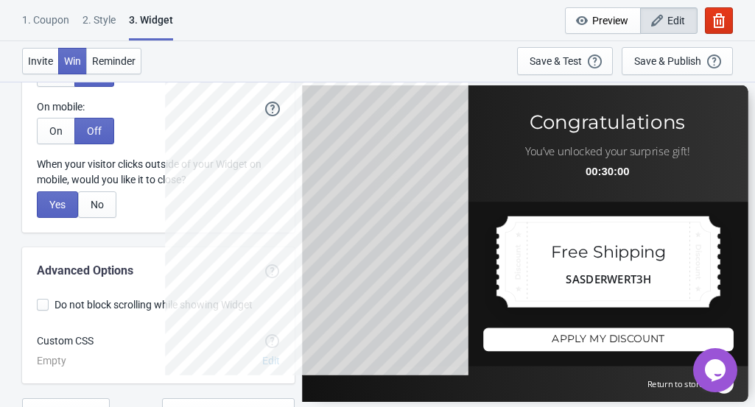
scroll to position [3437, 0]
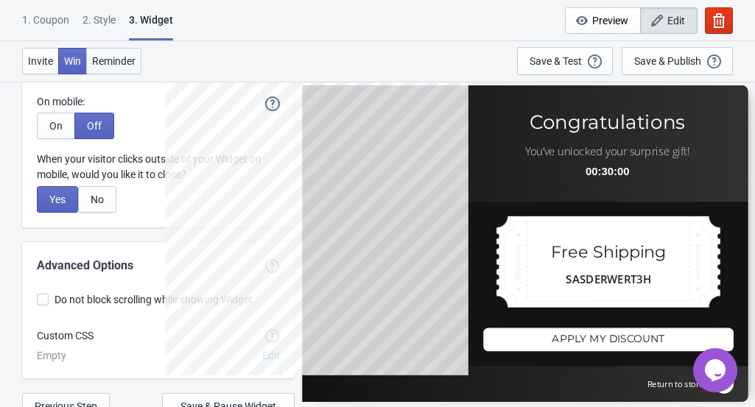
click at [129, 61] on span "Reminder" at bounding box center [113, 61] width 43 height 12
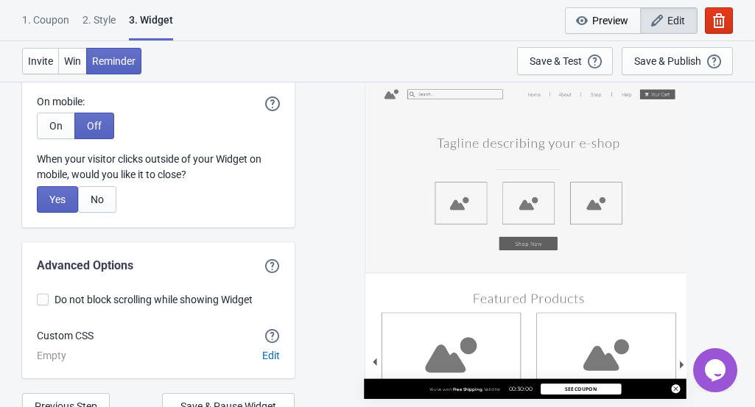
click at [599, 23] on span "Preview" at bounding box center [610, 21] width 36 height 12
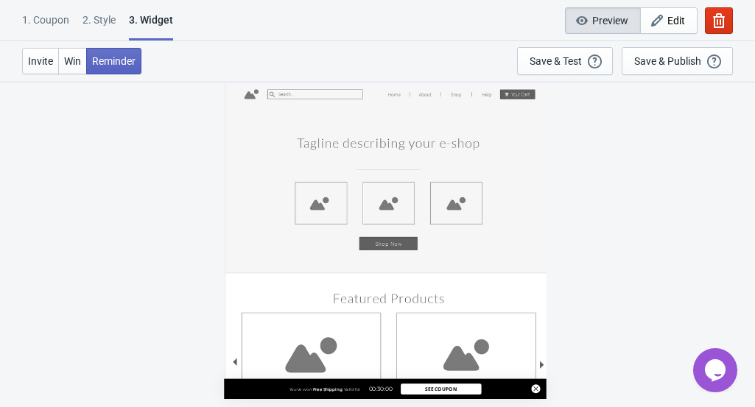
scroll to position [81, 0]
click at [599, 23] on span "Preview" at bounding box center [610, 21] width 36 height 12
click at [379, 175] on div "You've won Free Shipping , Valid for 00:30:00 See Coupon" at bounding box center [385, 240] width 322 height 318
click at [721, 13] on button "button" at bounding box center [719, 20] width 28 height 27
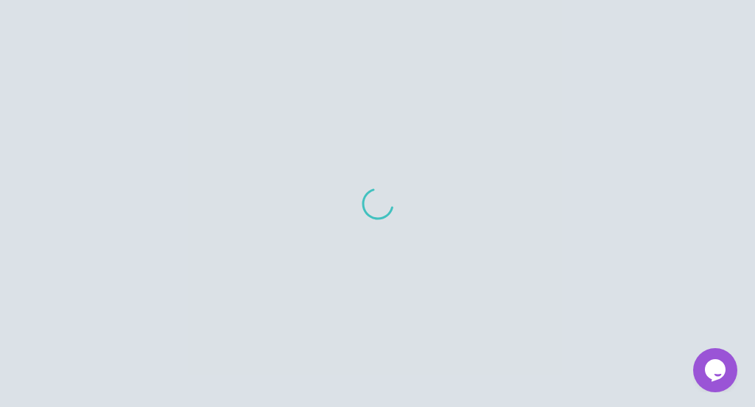
scroll to position [15, 0]
